Goal: Task Accomplishment & Management: Use online tool/utility

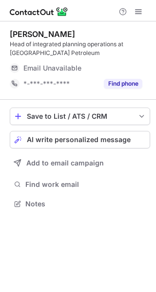
scroll to position [196, 156]
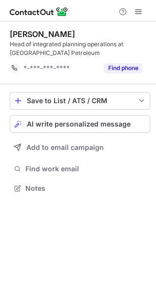
scroll to position [181, 156]
